Goal: Task Accomplishment & Management: Manage account settings

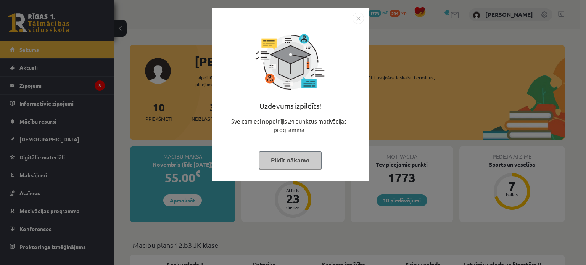
click at [357, 16] on img "Close" at bounding box center [357, 18] width 11 height 11
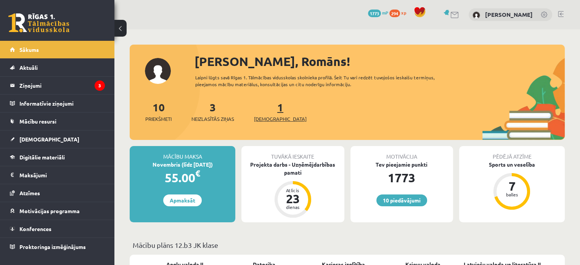
click at [268, 115] on div "1 Ieskaites" at bounding box center [280, 111] width 53 height 24
click at [268, 117] on span "[DEMOGRAPHIC_DATA]" at bounding box center [280, 119] width 53 height 8
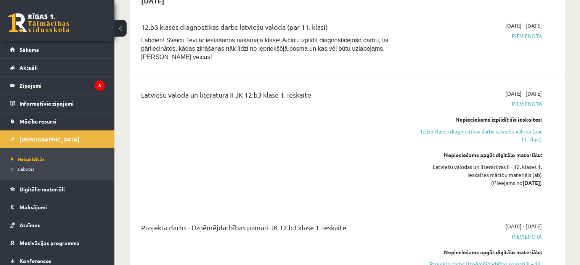
scroll to position [76, 0]
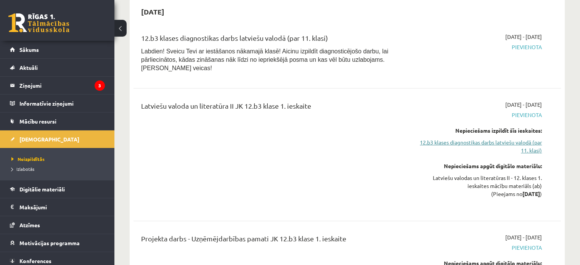
click at [435, 138] on link "12.b3 klases diagnostikas darbs latviešu valodā (par 11. klasi)" at bounding box center [479, 146] width 126 height 16
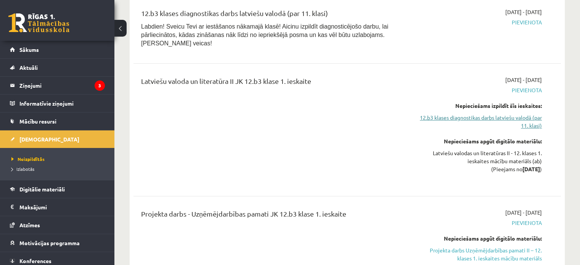
click at [444, 114] on link "12.b3 klases diagnostikas darbs latviešu valodā (par 11. klasi)" at bounding box center [479, 122] width 126 height 16
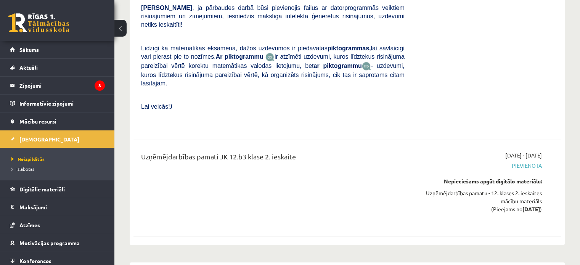
scroll to position [763, 0]
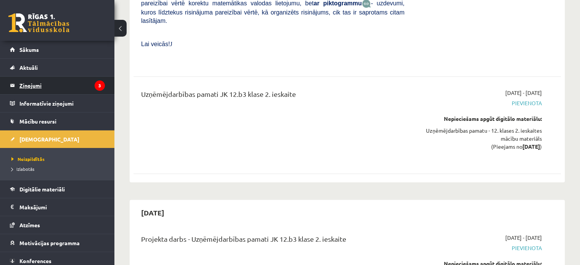
click at [66, 80] on legend "Ziņojumi 3" at bounding box center [61, 86] width 85 height 18
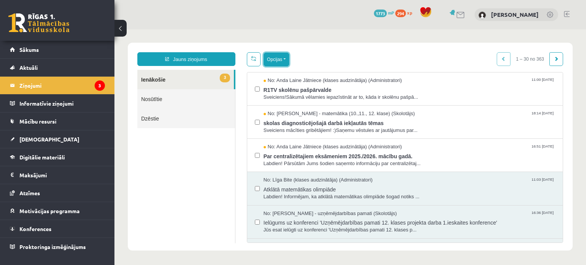
click at [268, 61] on button "Opcijas" at bounding box center [277, 60] width 26 height 14
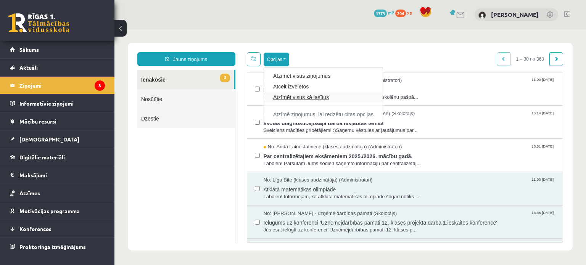
click at [291, 97] on link "Atzīmēt visus kā lasītus" at bounding box center [323, 97] width 100 height 8
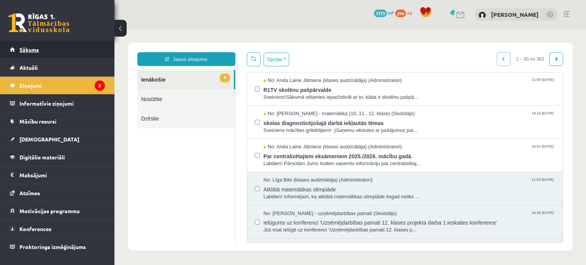
click at [72, 50] on link "Sākums" at bounding box center [57, 50] width 95 height 18
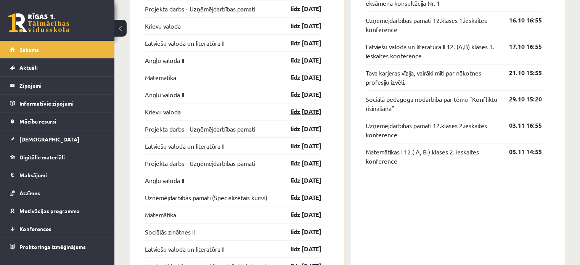
scroll to position [665, 0]
